Goal: Contribute content

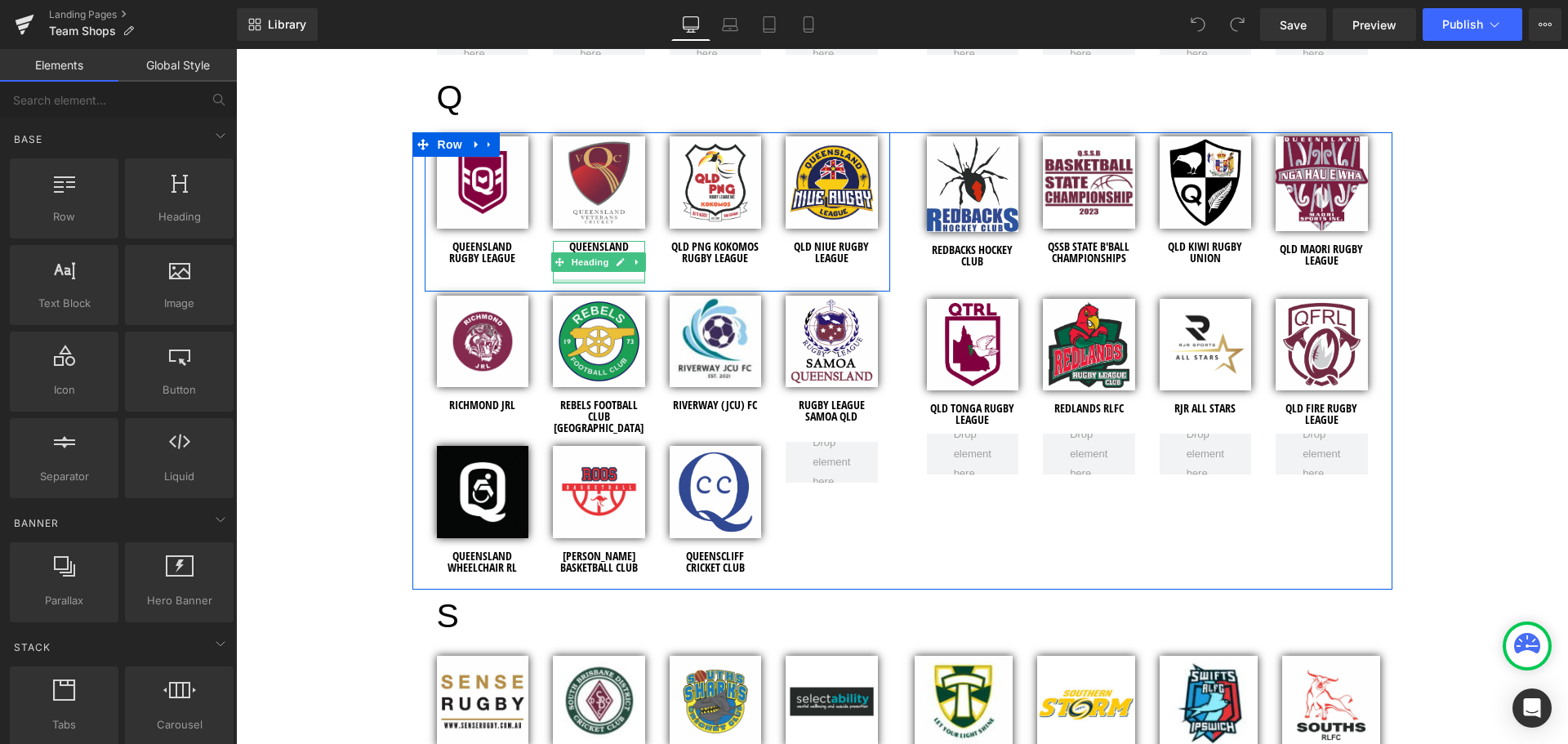
scroll to position [5066, 0]
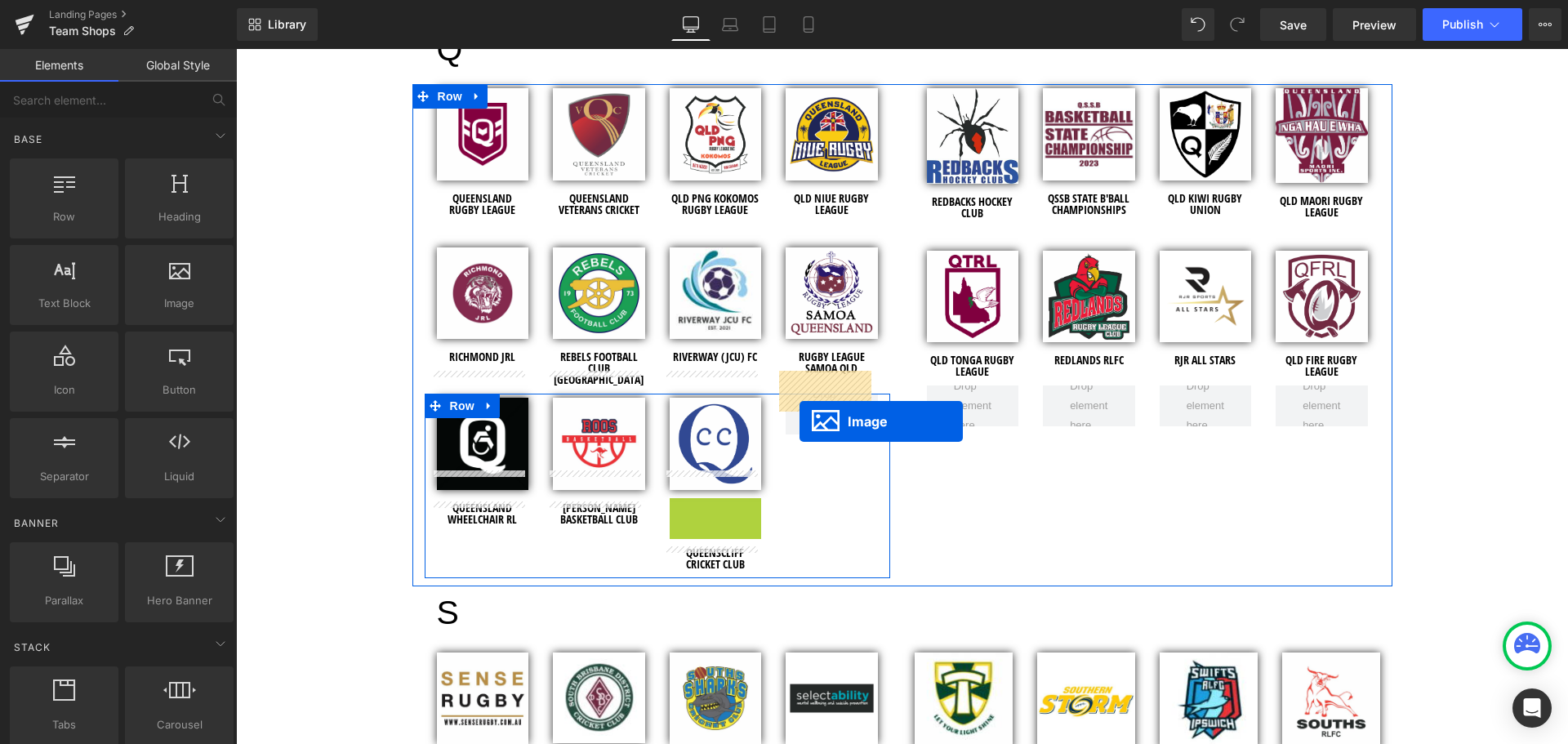
drag, startPoint x: 688, startPoint y: 518, endPoint x: 799, endPoint y: 422, distance: 146.8
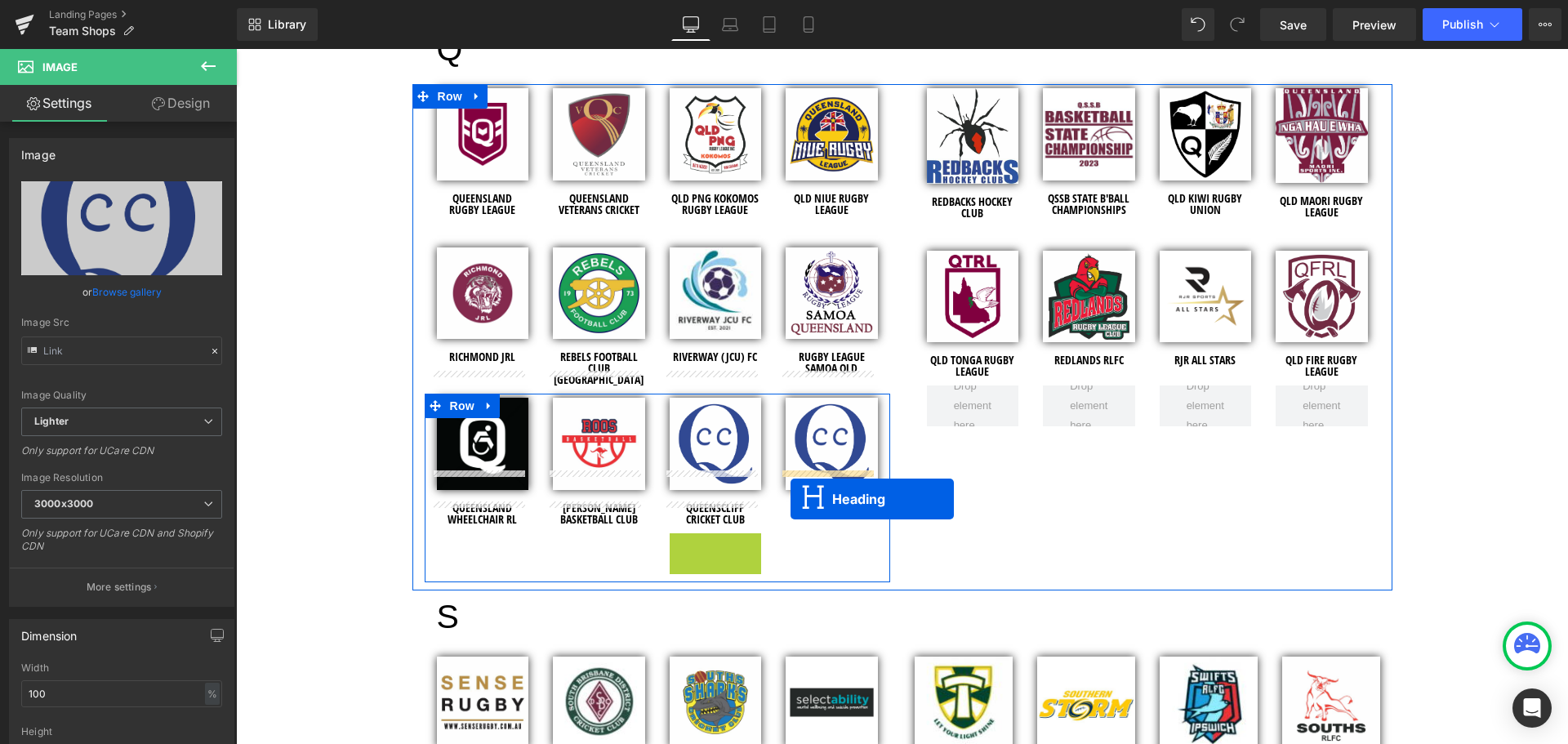
drag, startPoint x: 672, startPoint y: 525, endPoint x: 790, endPoint y: 499, distance: 120.8
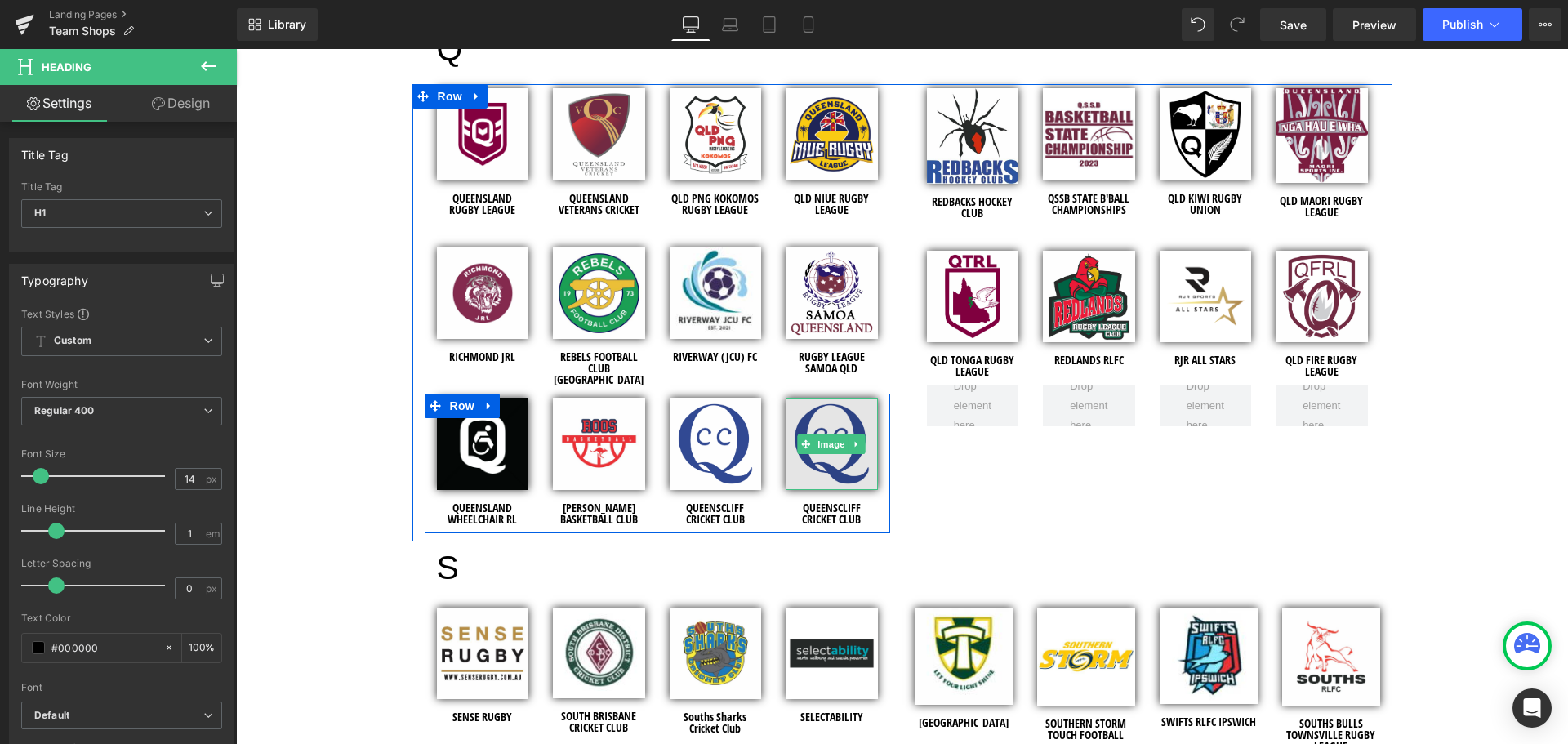
click at [807, 437] on img at bounding box center [831, 444] width 92 height 92
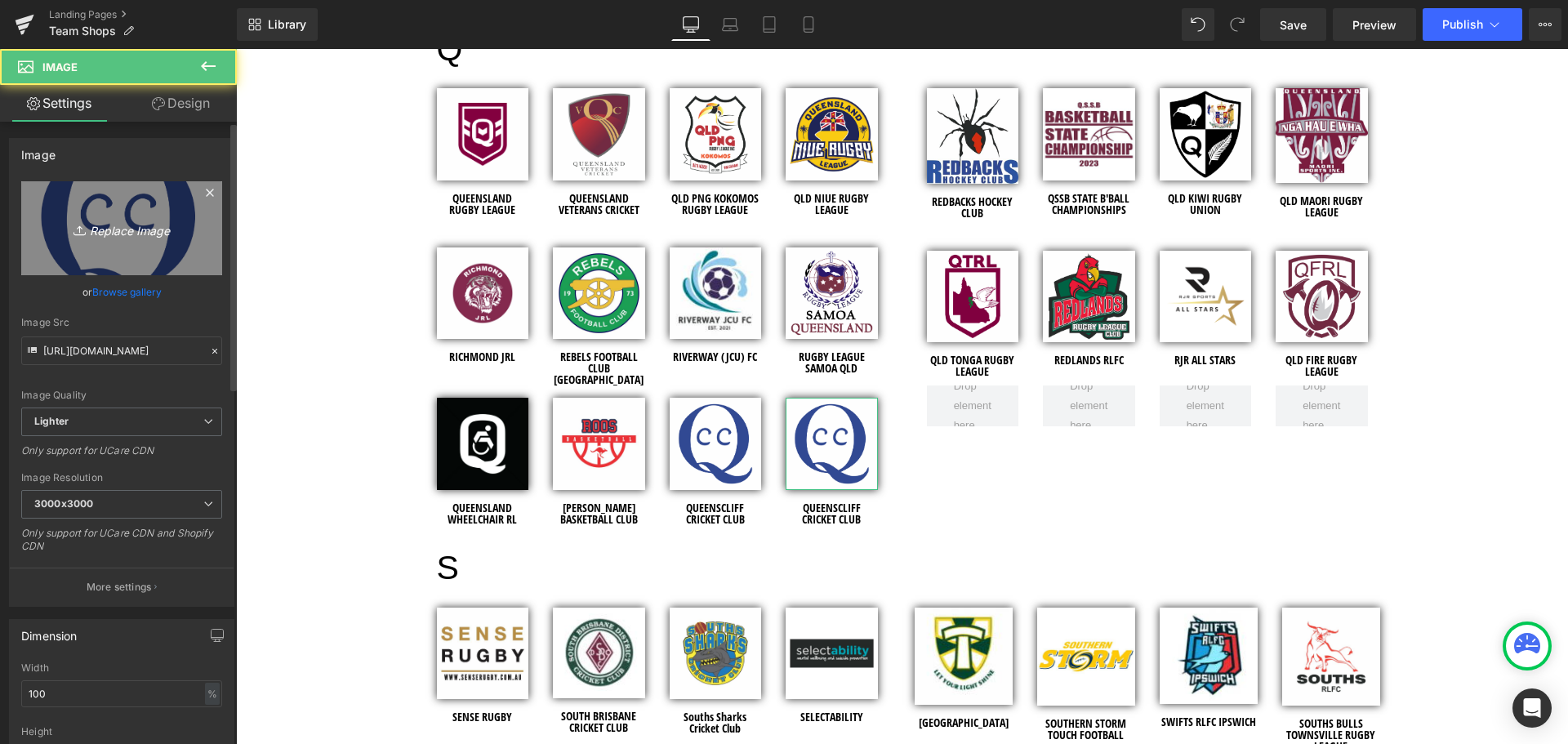
click at [106, 222] on icon "Replace Image" at bounding box center [122, 228] width 131 height 21
type input "C:\fakepath\Queensland Fiji Rugby League - Club Logo - 2025.jpg"
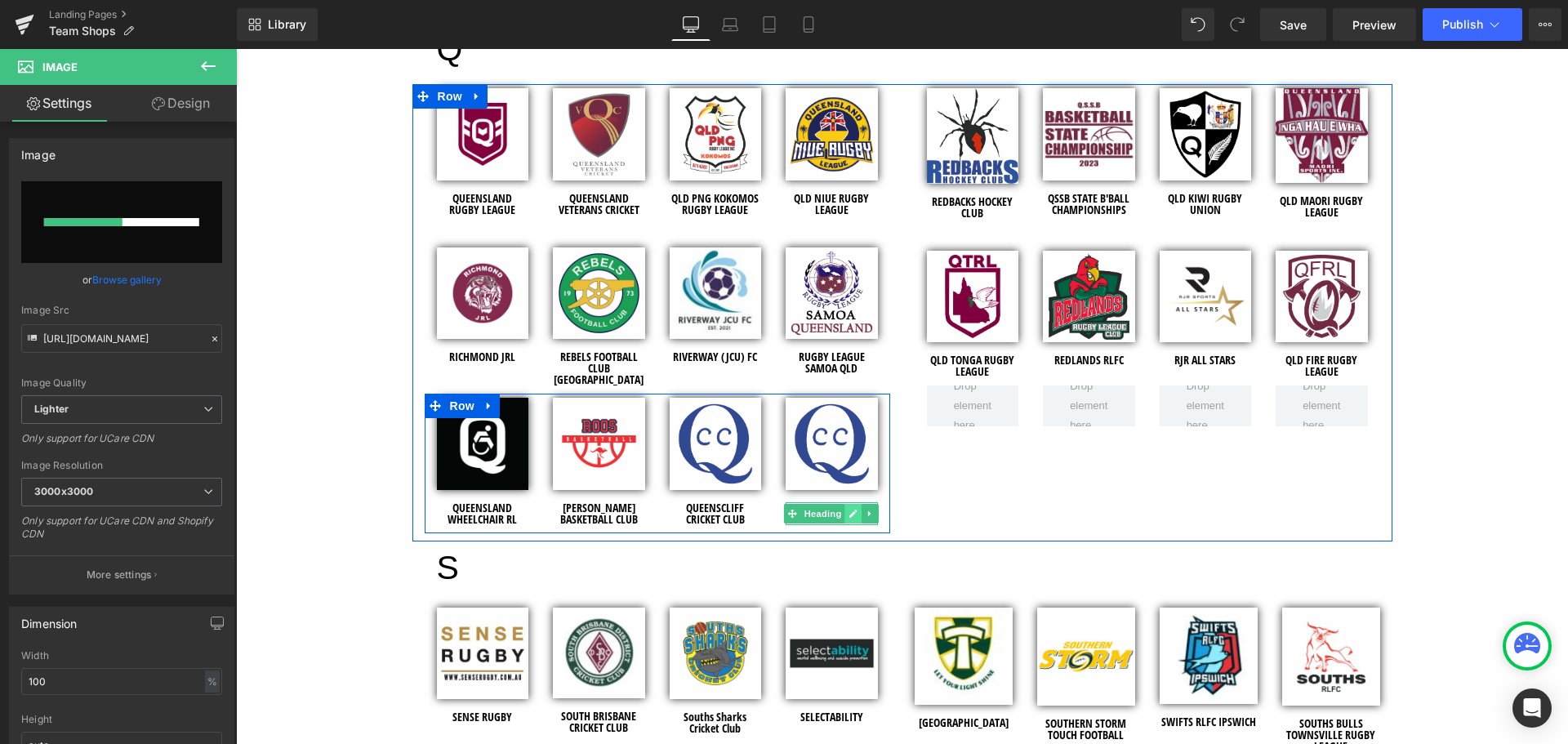
click at [849, 509] on icon at bounding box center [854, 514] width 9 height 10
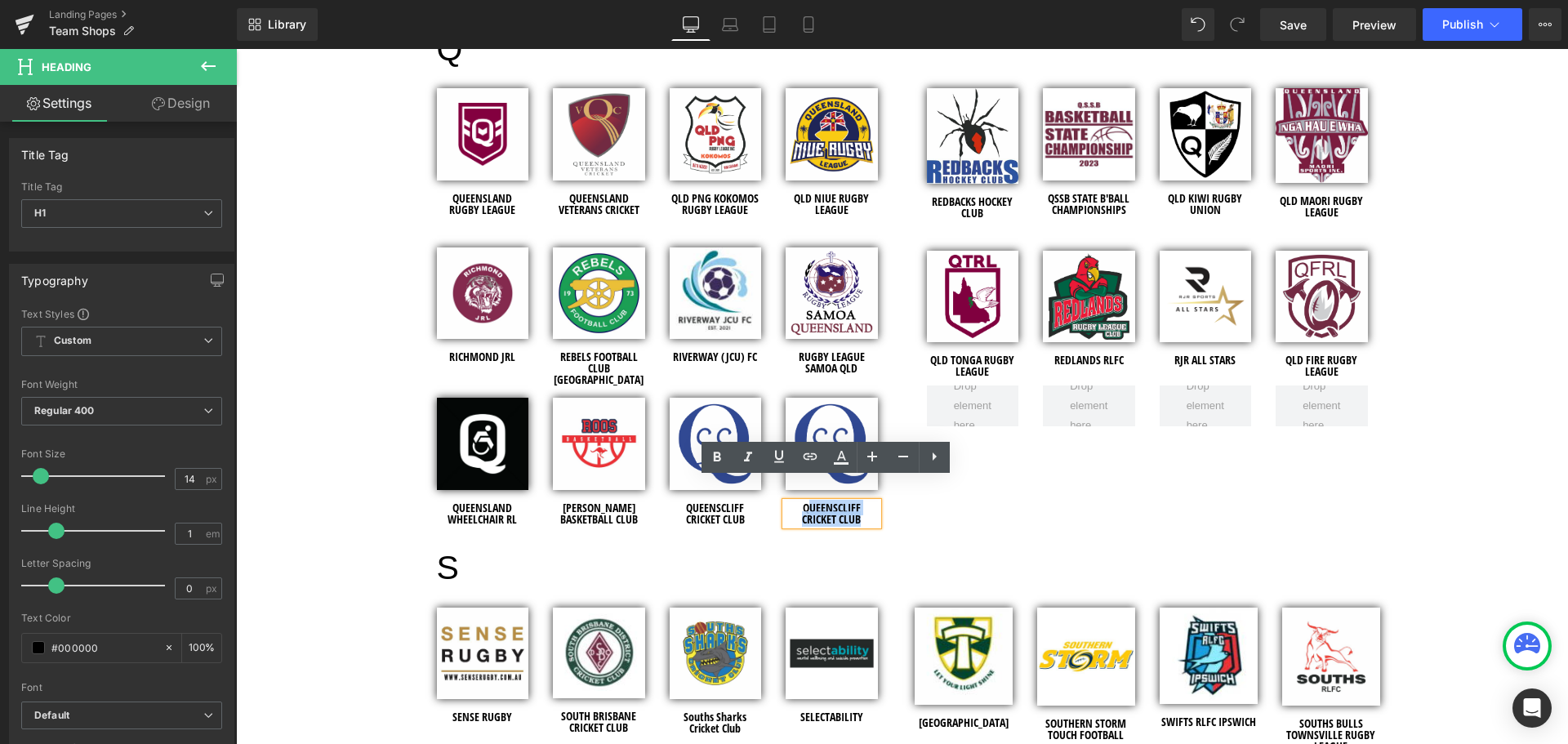
drag, startPoint x: 855, startPoint y: 494, endPoint x: 805, endPoint y: 487, distance: 50.5
click at [805, 502] on h1 "QUEENSCLIFF CRICKET CLUB" at bounding box center [831, 513] width 92 height 22
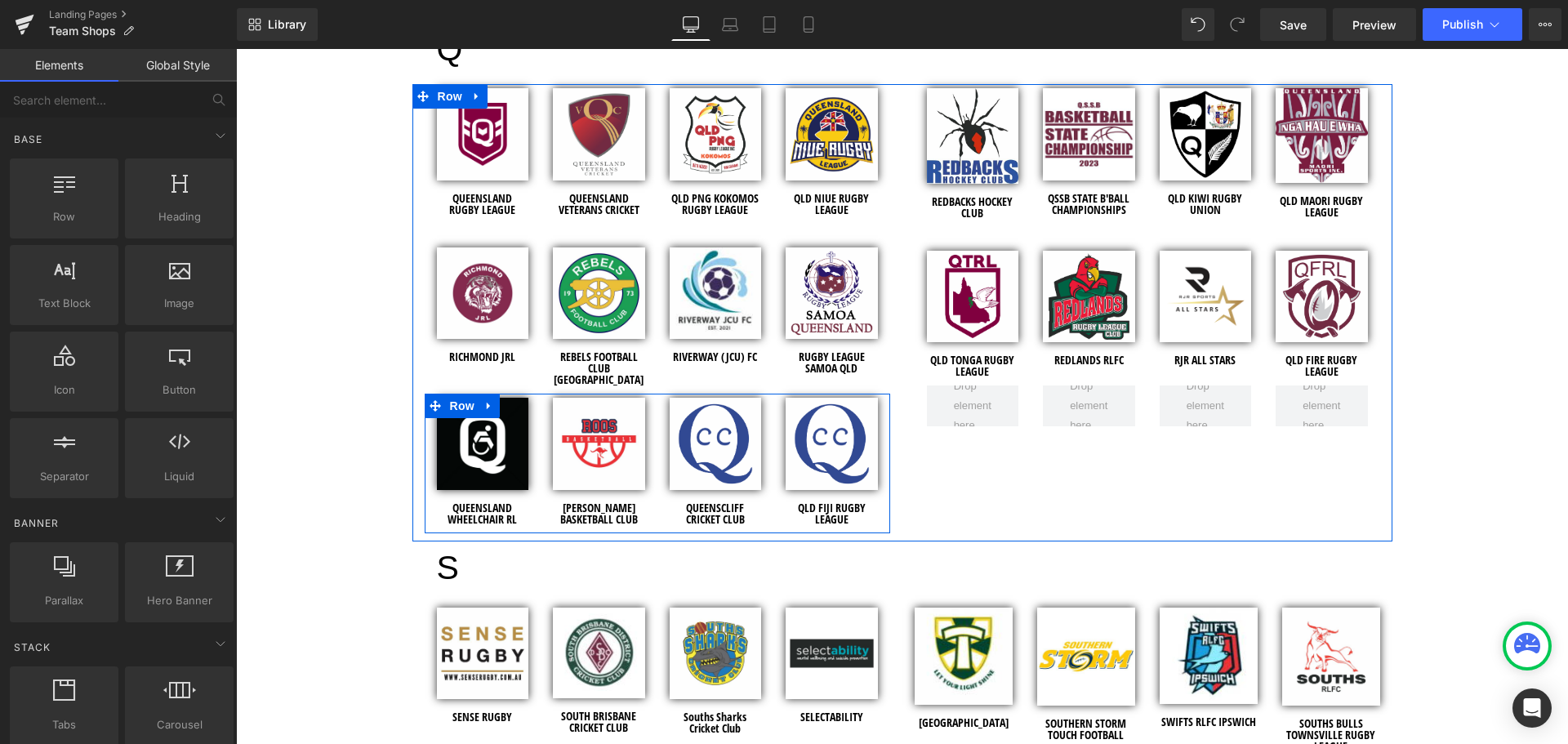
click at [816, 435] on span "Image" at bounding box center [831, 445] width 34 height 20
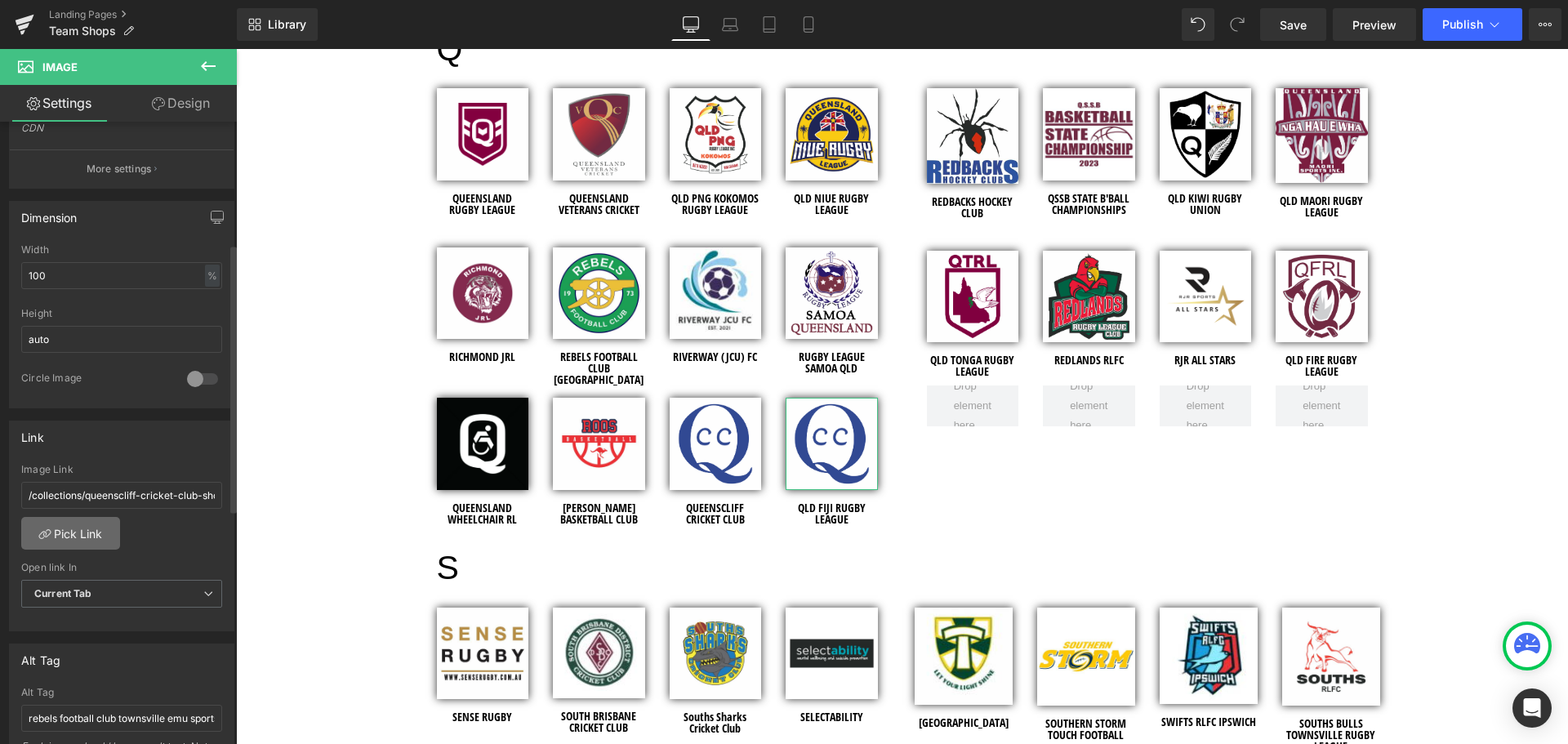
scroll to position [490, 0]
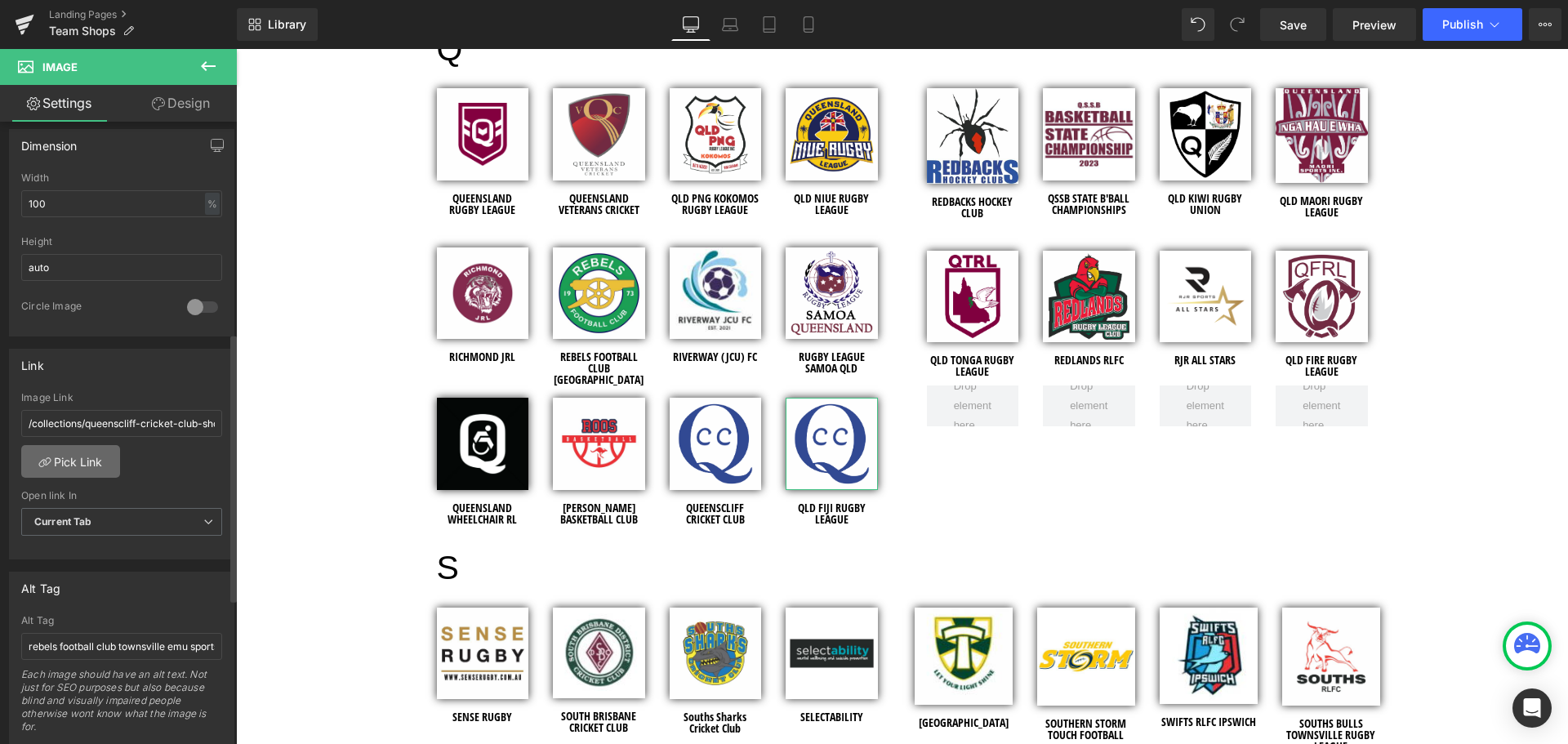
click at [79, 457] on link "Pick Link" at bounding box center [70, 461] width 99 height 32
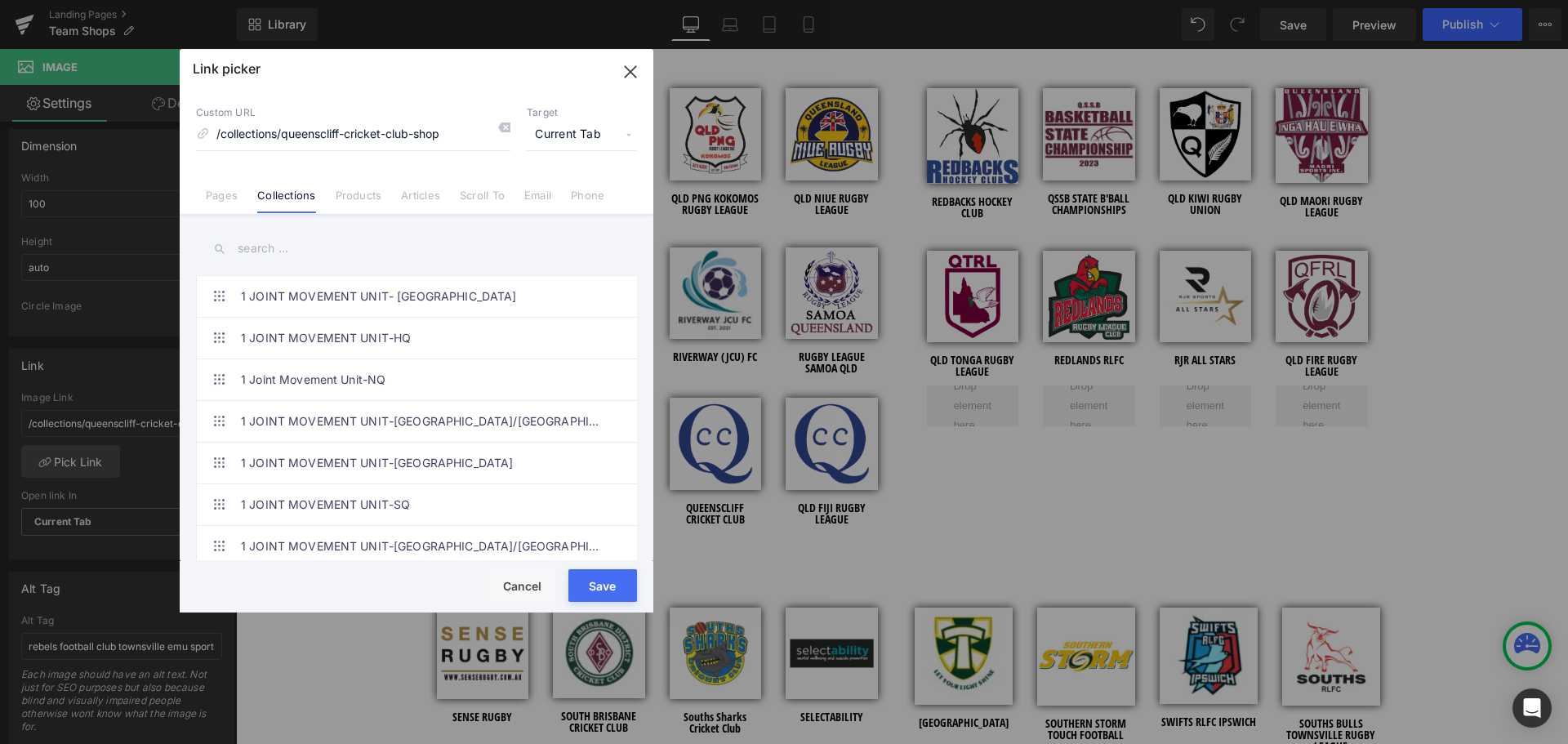
click at [273, 244] on input "text" at bounding box center [416, 249] width 441 height 37
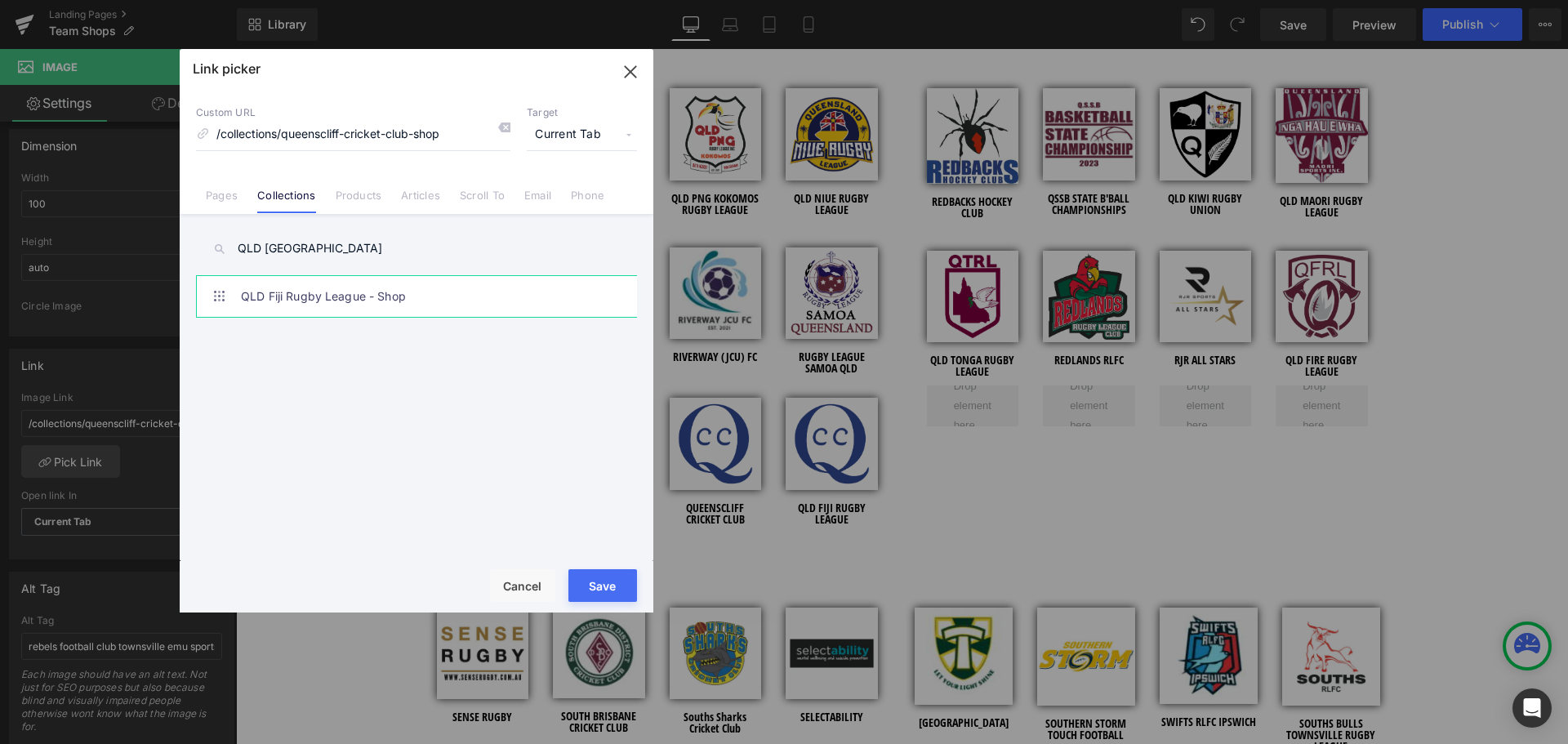
type input "QLD [GEOGRAPHIC_DATA]"
click at [304, 295] on link "QLD Fiji Rugby League - Shop" at bounding box center [421, 296] width 360 height 41
click at [578, 574] on button "Save" at bounding box center [603, 586] width 68 height 32
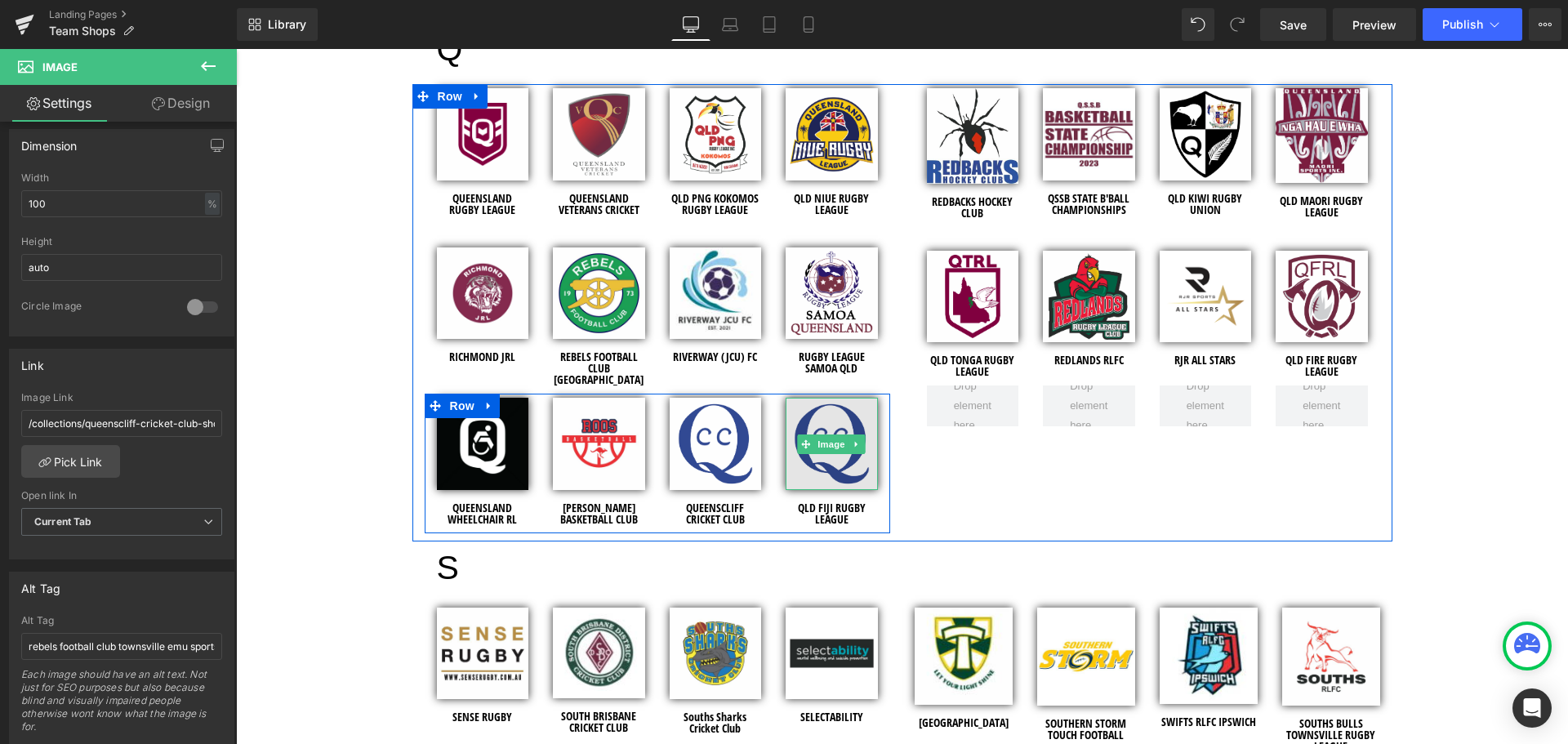
click at [802, 449] on img at bounding box center [831, 444] width 92 height 92
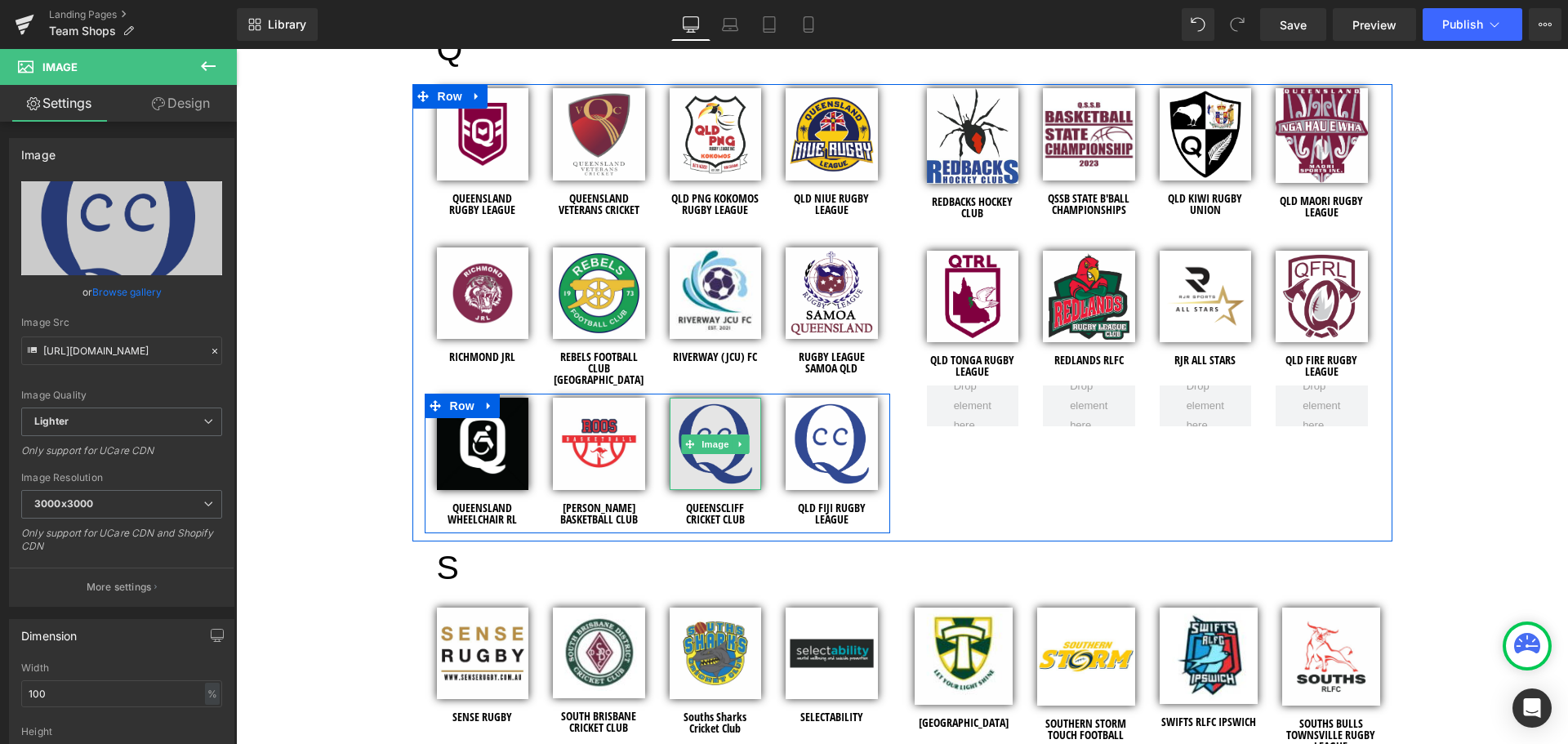
click at [696, 409] on img at bounding box center [715, 444] width 92 height 92
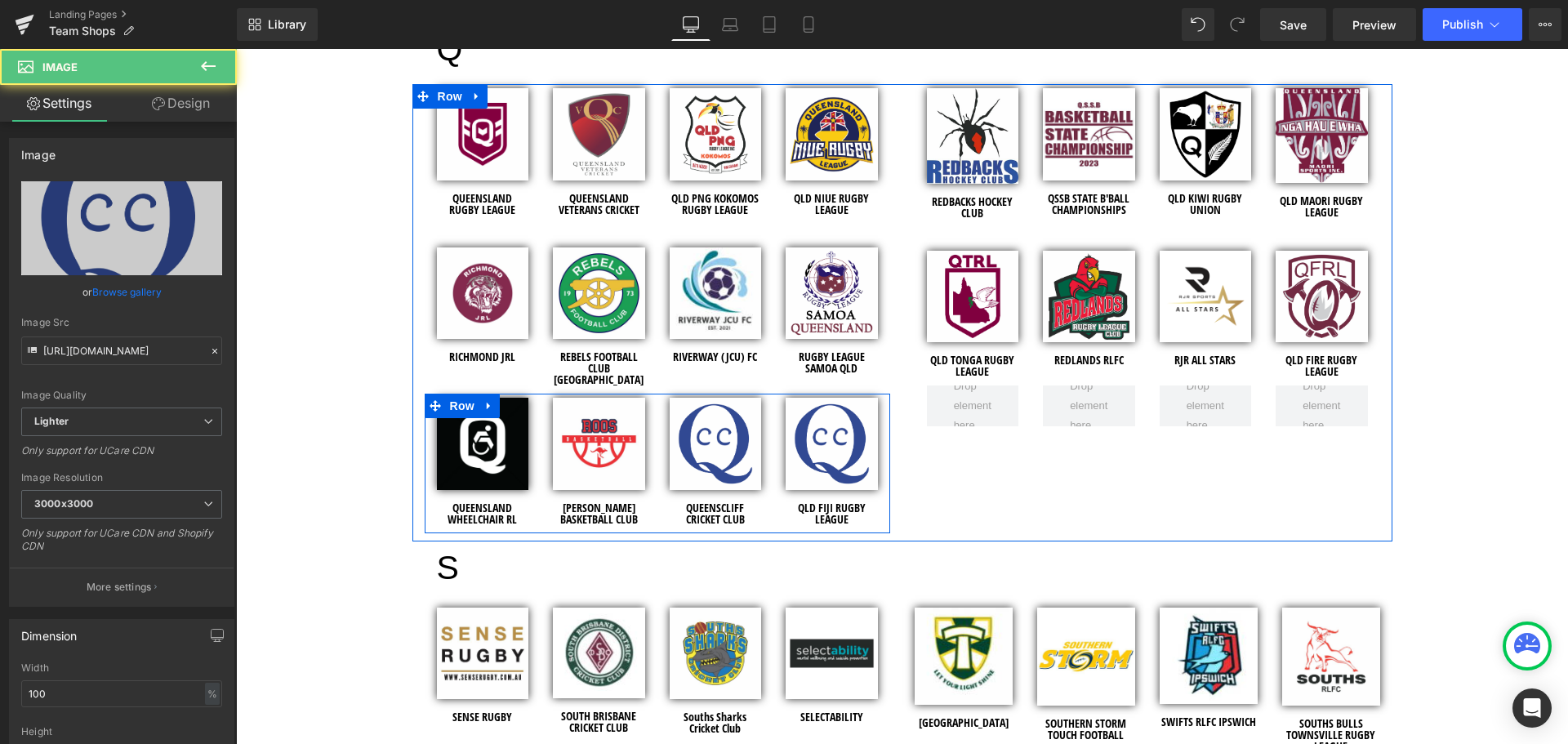
click at [854, 440] on icon at bounding box center [857, 445] width 9 height 10
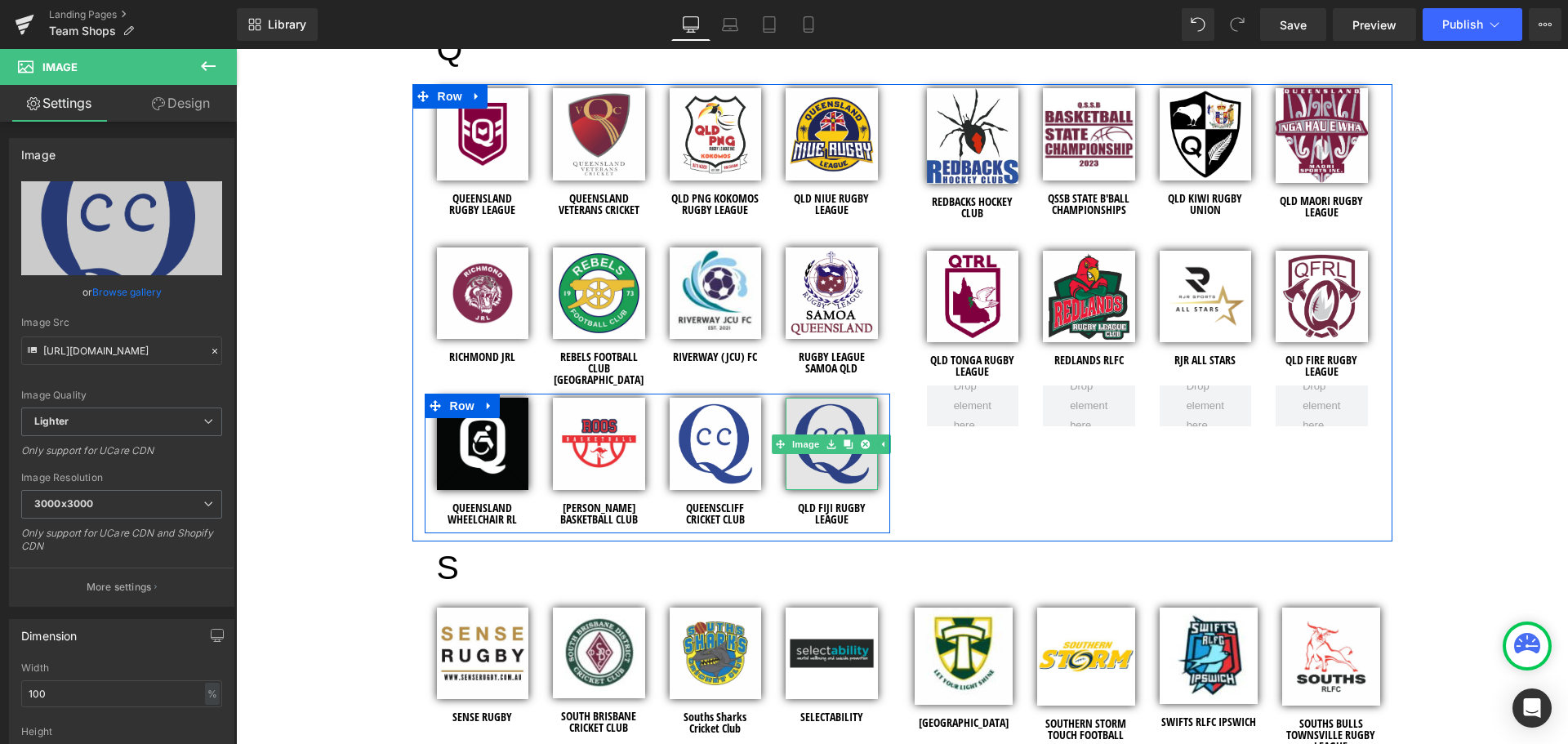
click at [825, 450] on img at bounding box center [831, 444] width 92 height 92
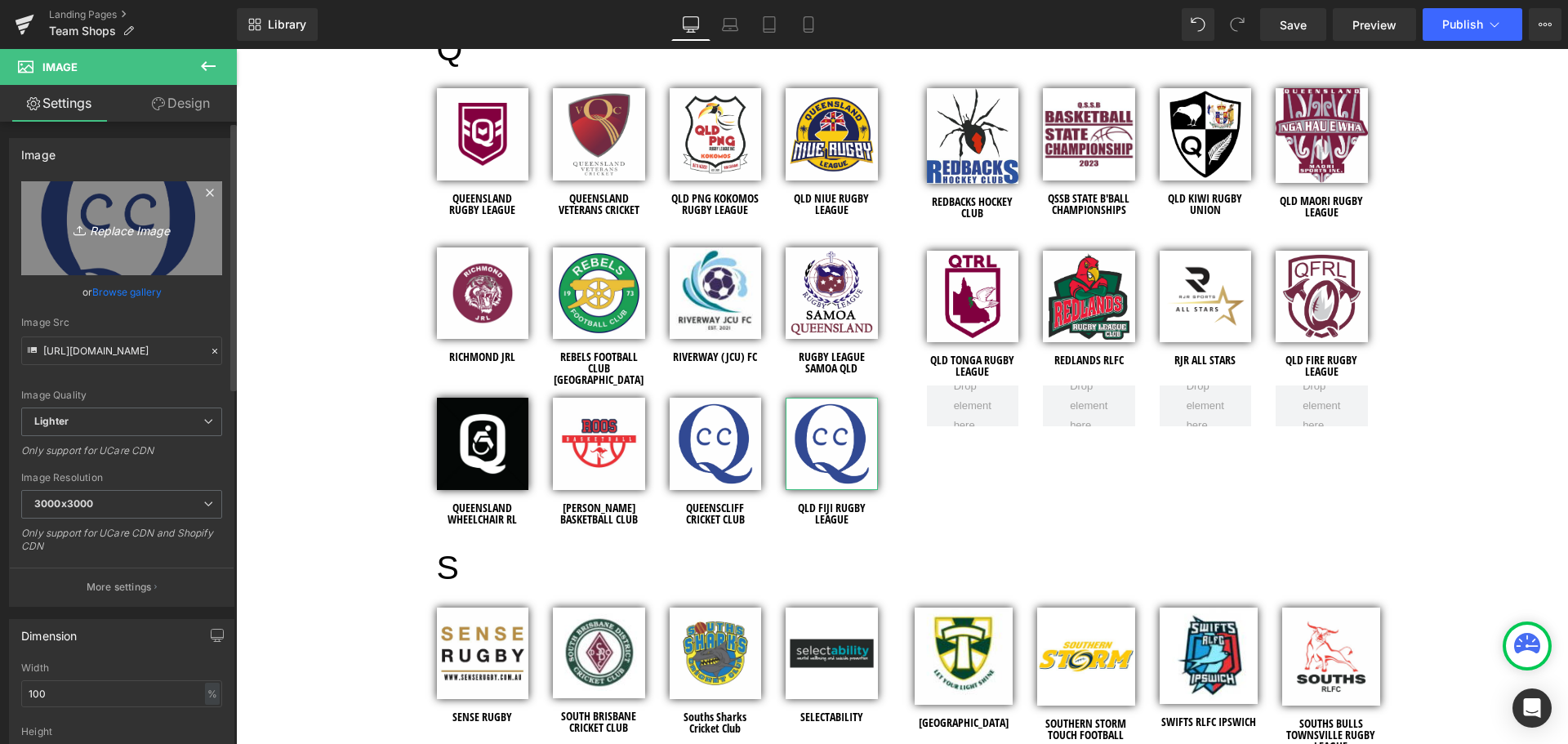
click at [122, 234] on icon "Replace Image" at bounding box center [122, 228] width 131 height 21
type input "C:\fakepath\Queensland Fiji Rugby League - Club Logo - 2025.jpg"
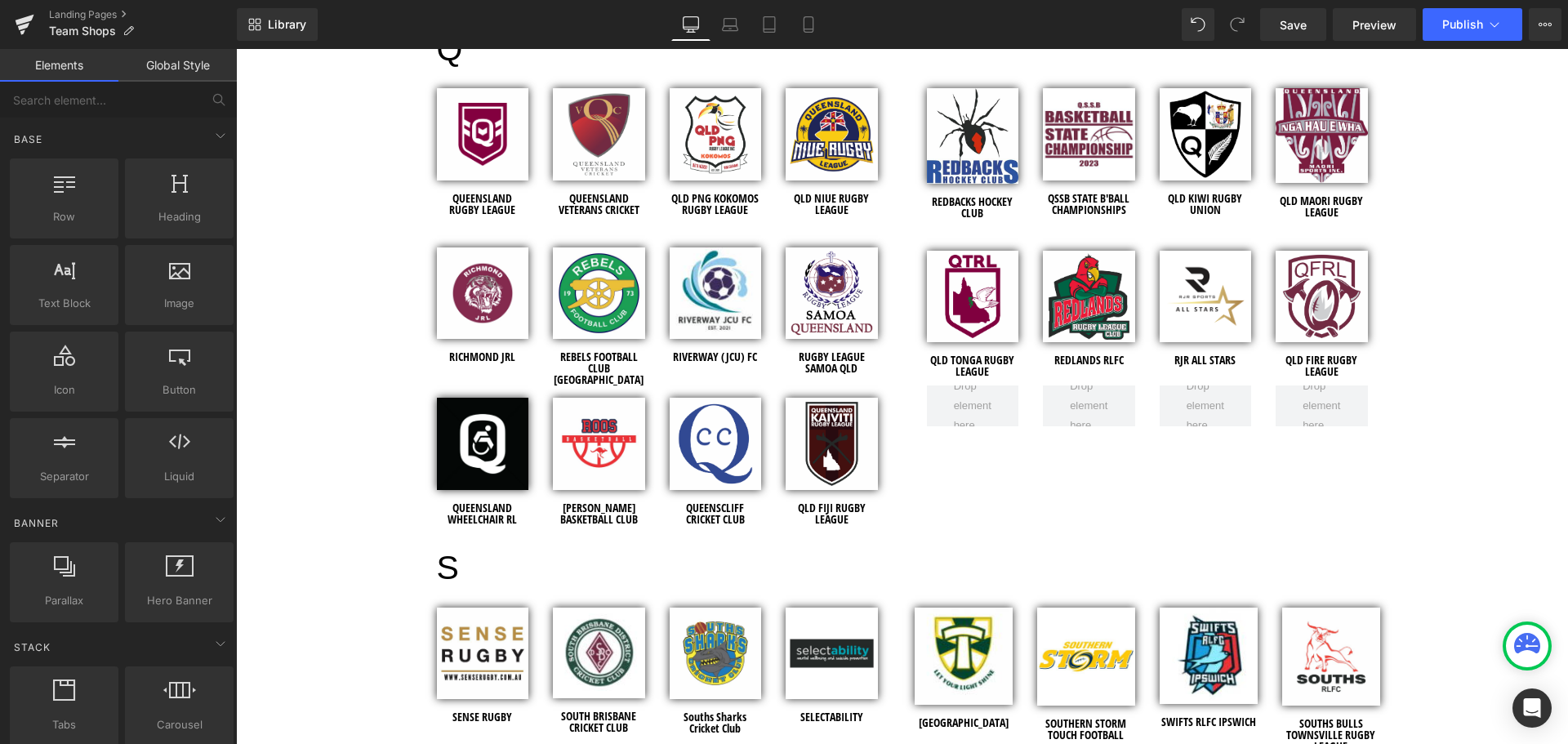
click at [1484, 31] on button "Publish" at bounding box center [1472, 24] width 100 height 32
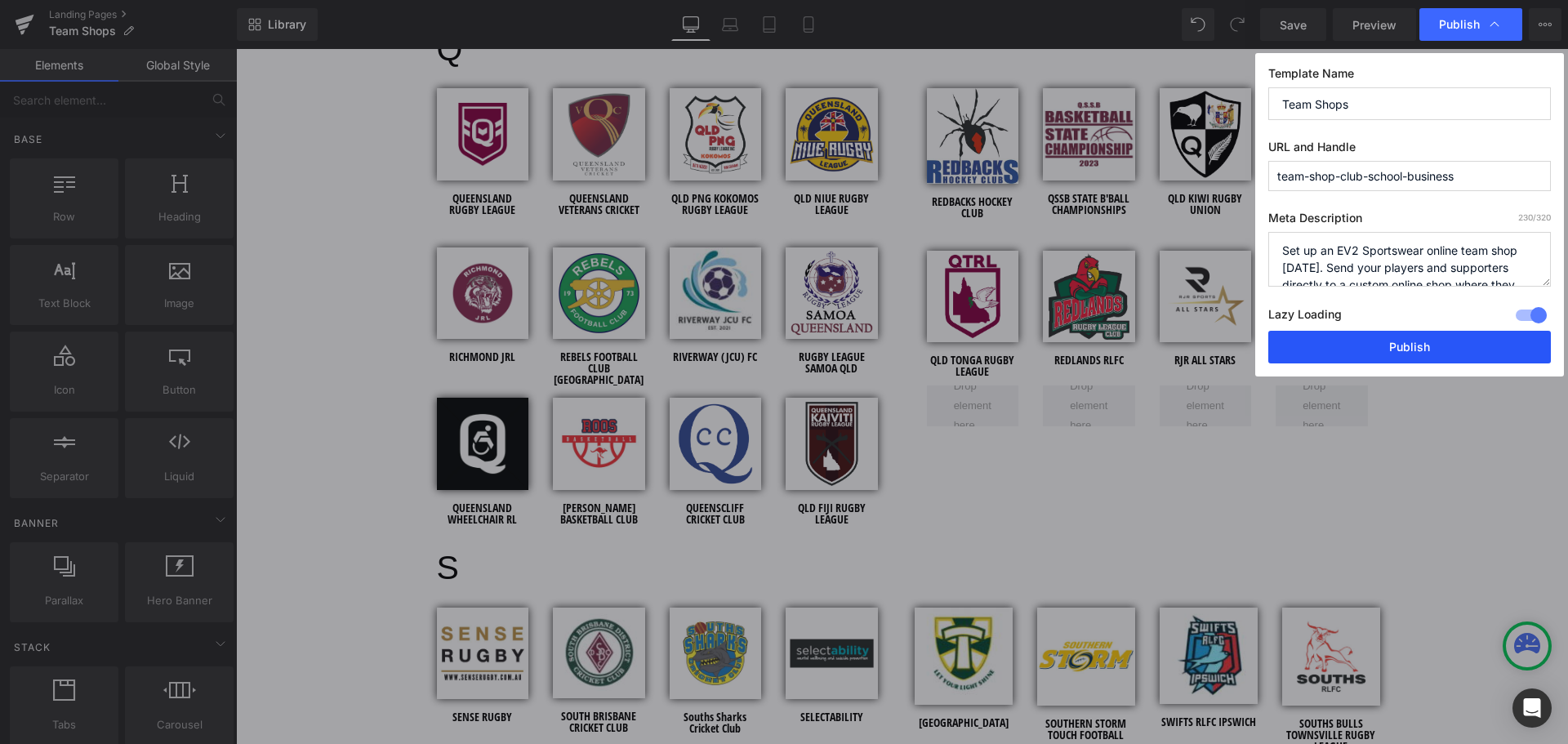
drag, startPoint x: 1367, startPoint y: 342, endPoint x: 1270, endPoint y: 190, distance: 180.3
click at [1367, 342] on button "Publish" at bounding box center [1409, 347] width 282 height 32
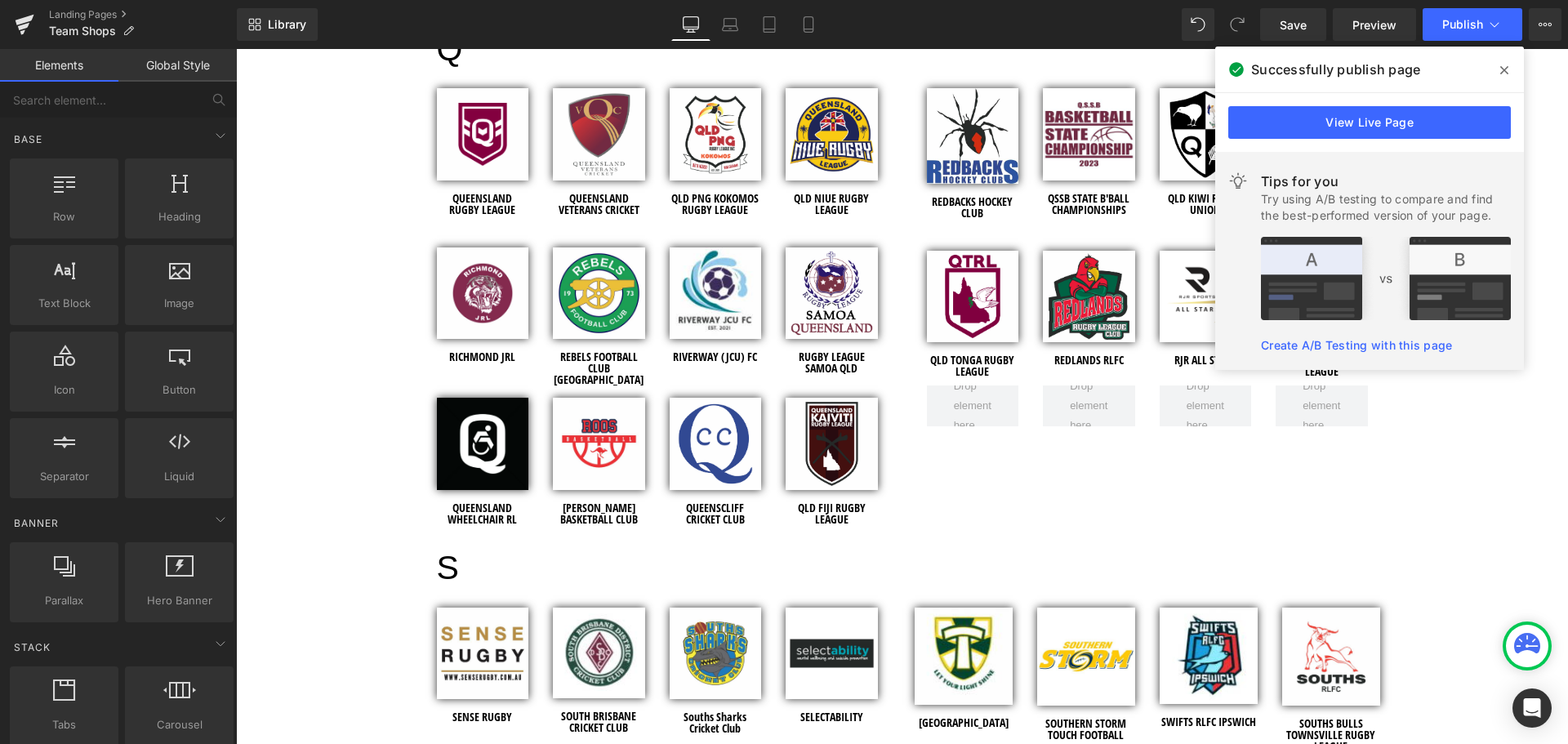
click at [1501, 64] on icon at bounding box center [1505, 70] width 8 height 13
